Goal: Obtain resource: Obtain resource

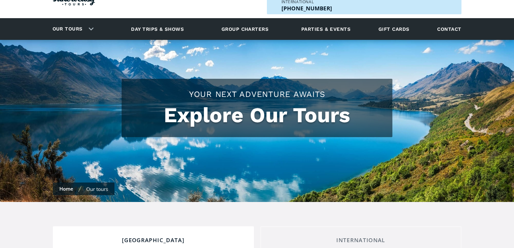
checkbox input "true"
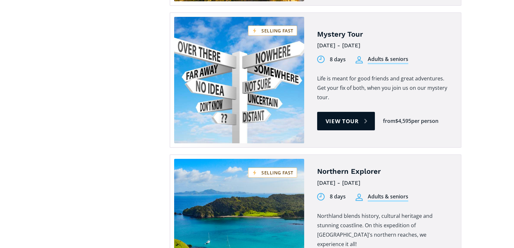
scroll to position [1768, 0]
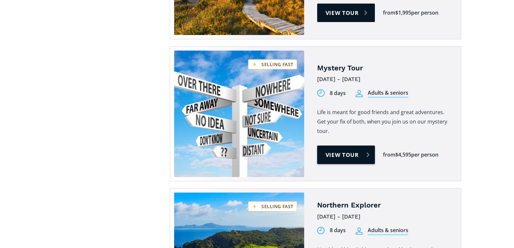
click at [342, 146] on link "View tour" at bounding box center [346, 155] width 58 height 18
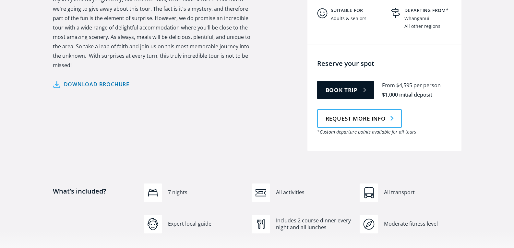
scroll to position [341, 0]
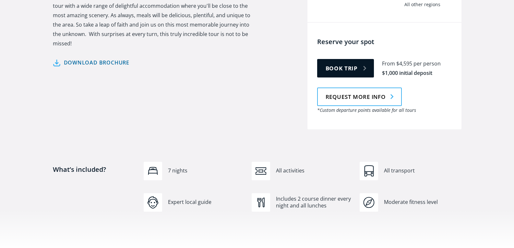
click at [73, 58] on link "Download brochure" at bounding box center [91, 62] width 77 height 9
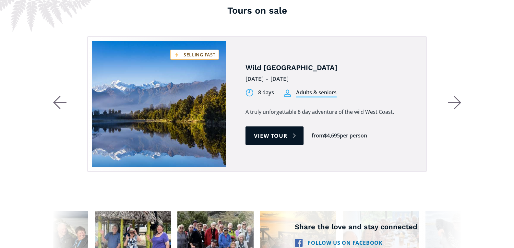
scroll to position [1241, 0]
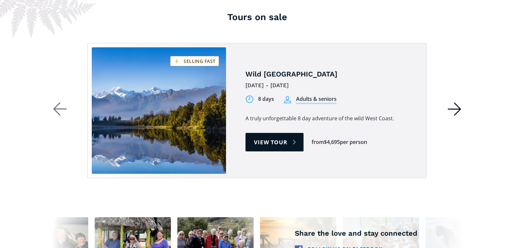
click at [451, 109] on icon "button" at bounding box center [454, 109] width 13 height 0
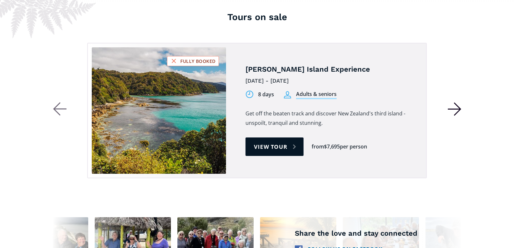
click at [451, 109] on icon "button" at bounding box center [454, 109] width 13 height 0
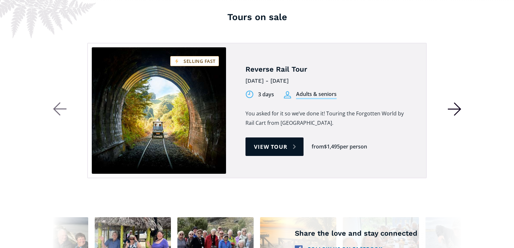
click at [451, 109] on icon "button" at bounding box center [454, 109] width 13 height 0
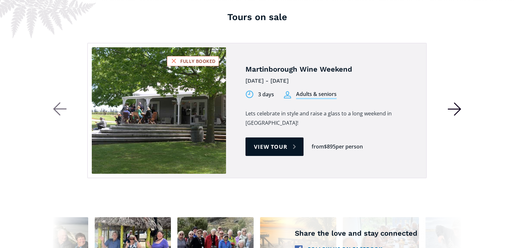
click at [451, 109] on icon "button" at bounding box center [454, 109] width 13 height 0
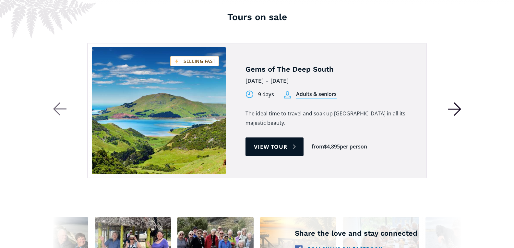
click at [451, 109] on icon "button" at bounding box center [454, 109] width 13 height 0
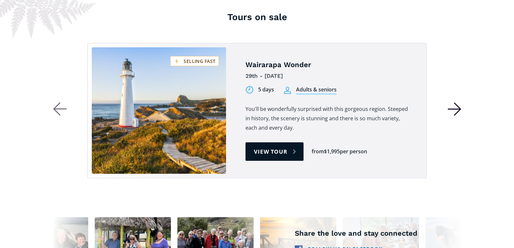
click at [451, 109] on icon "button" at bounding box center [454, 109] width 13 height 0
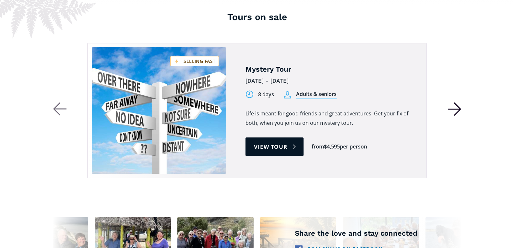
click at [451, 109] on icon "button" at bounding box center [454, 109] width 13 height 0
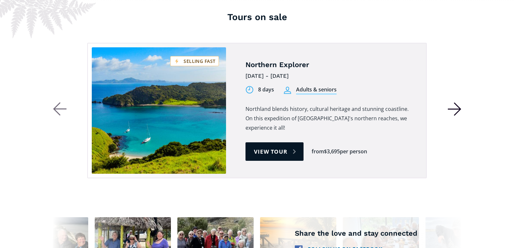
click at [451, 109] on icon "button" at bounding box center [454, 109] width 13 height 0
